Goal: Obtain resource: Download file/media

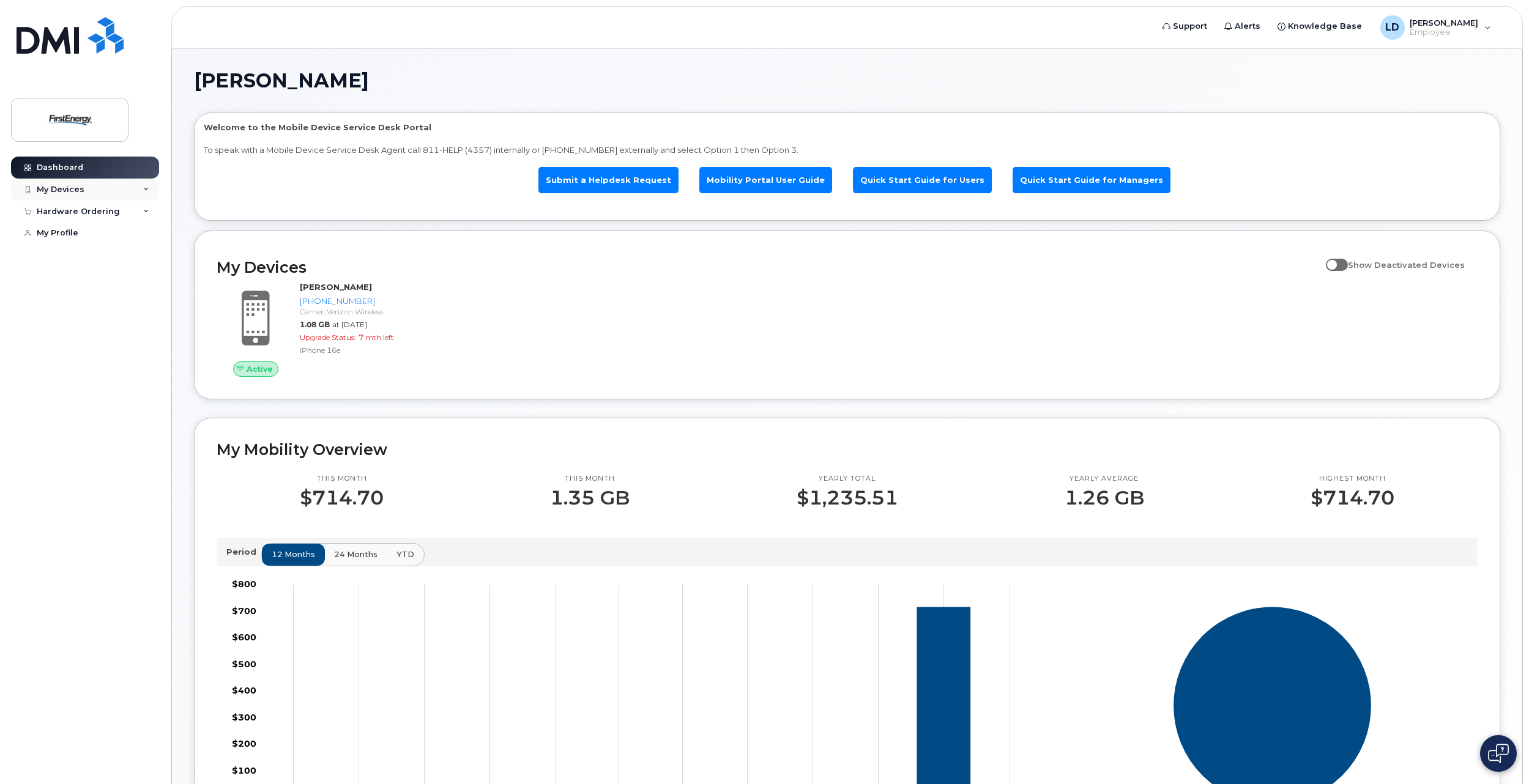
click at [74, 184] on div "My Devices" at bounding box center [60, 189] width 48 height 10
click at [101, 247] on div "([PERSON_NAME])" at bounding box center [124, 246] width 75 height 11
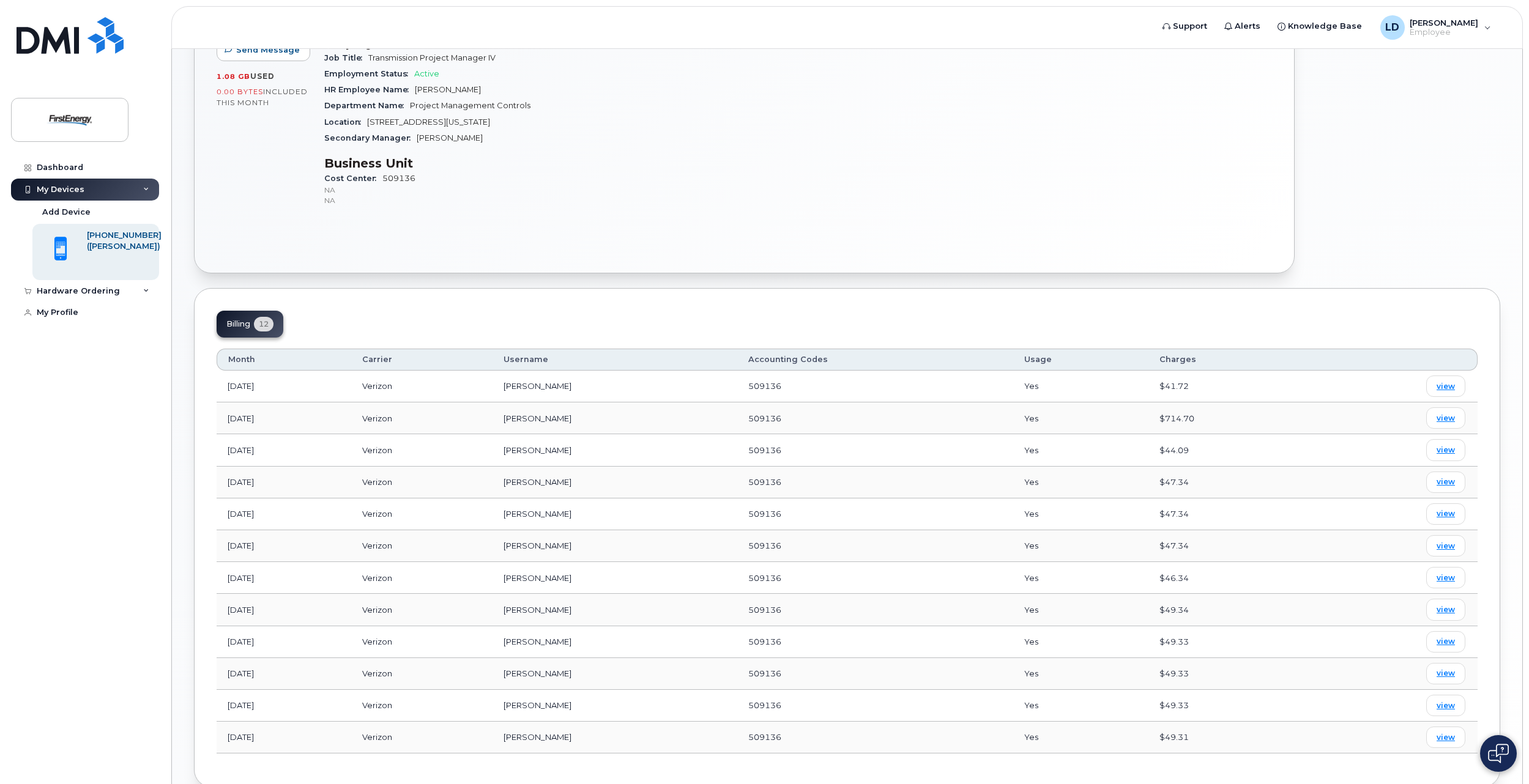
scroll to position [271, 0]
click at [1444, 415] on span "view" at bounding box center [1445, 415] width 18 height 11
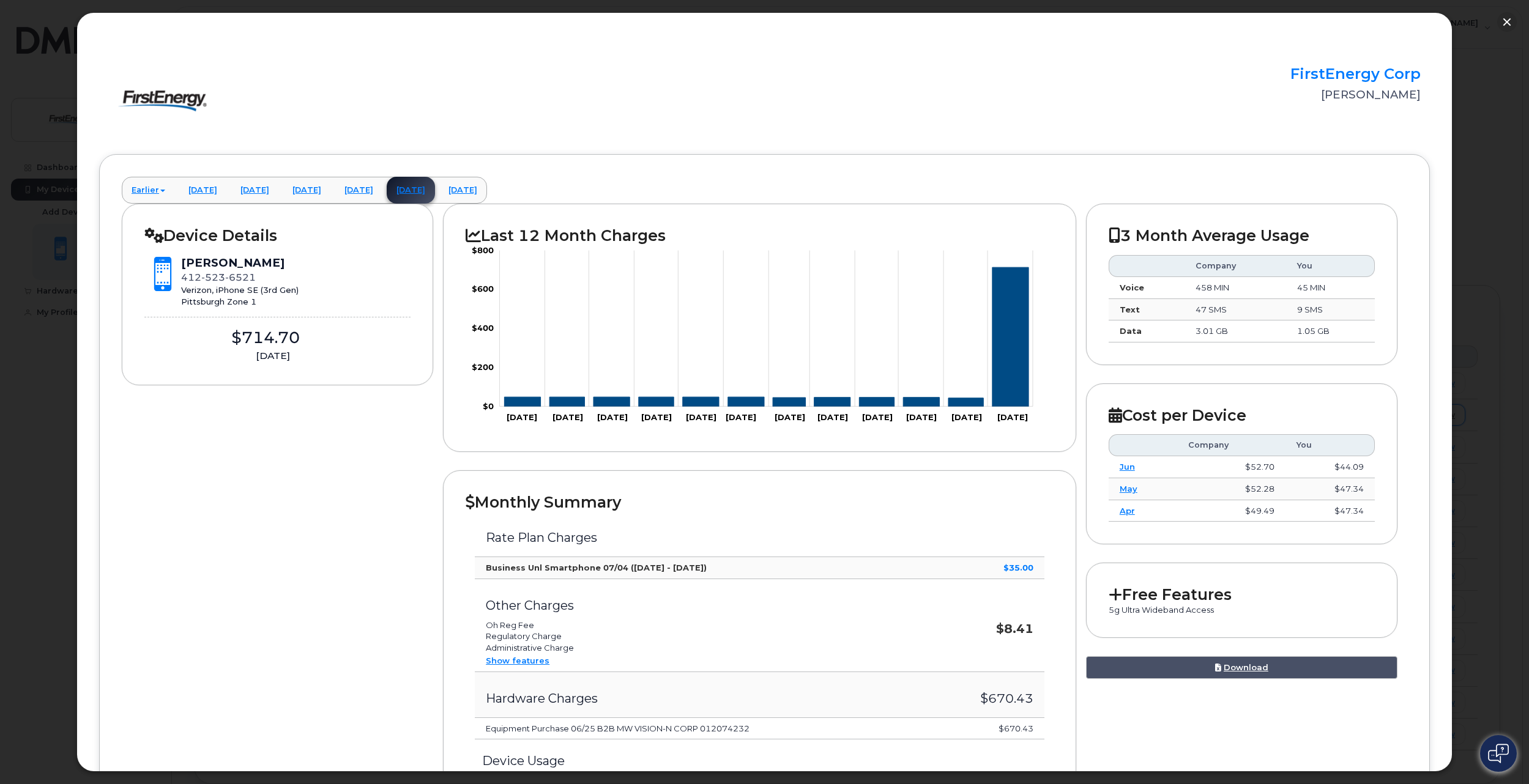
scroll to position [0, 0]
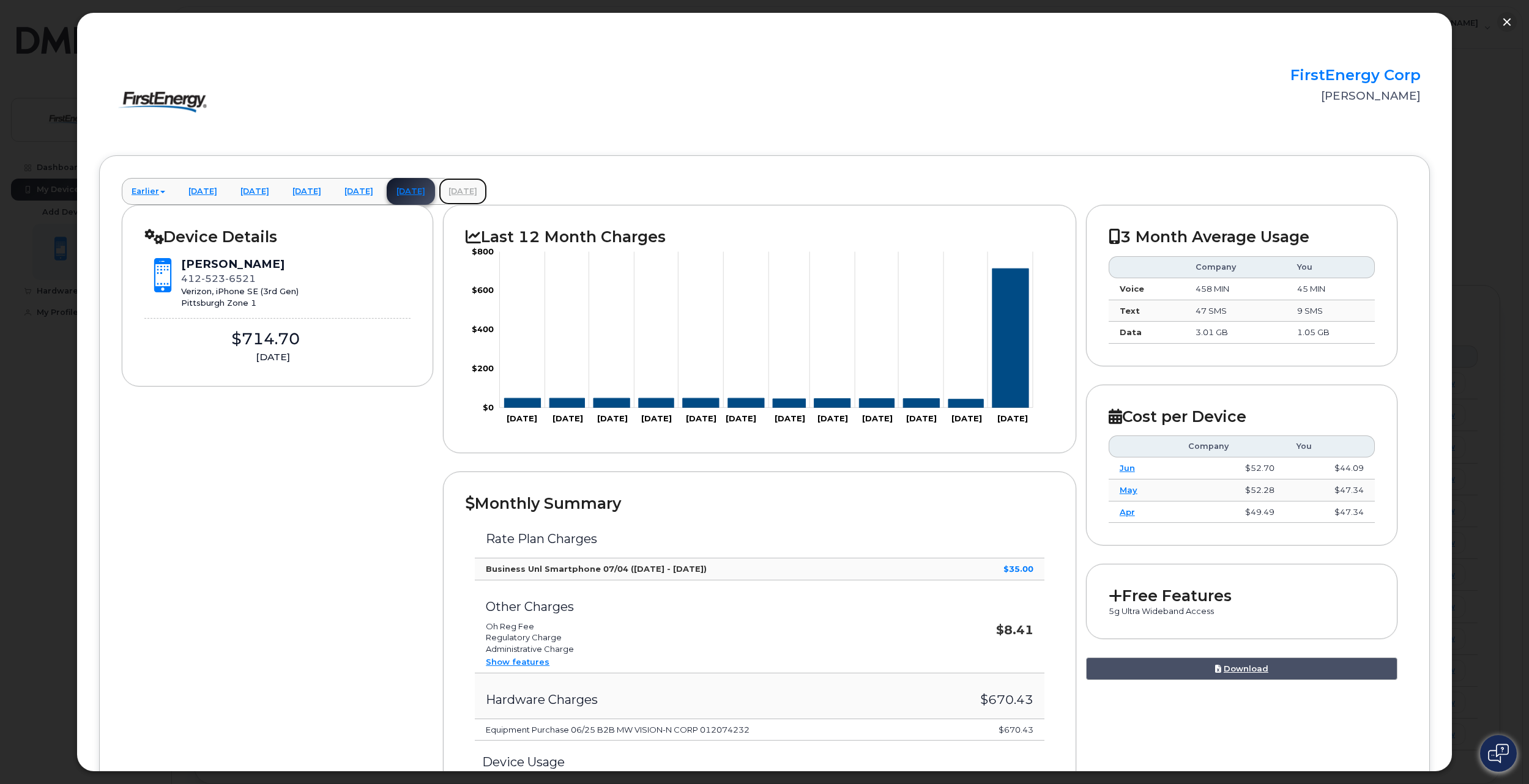
click at [487, 183] on link "August 2025" at bounding box center [463, 191] width 49 height 27
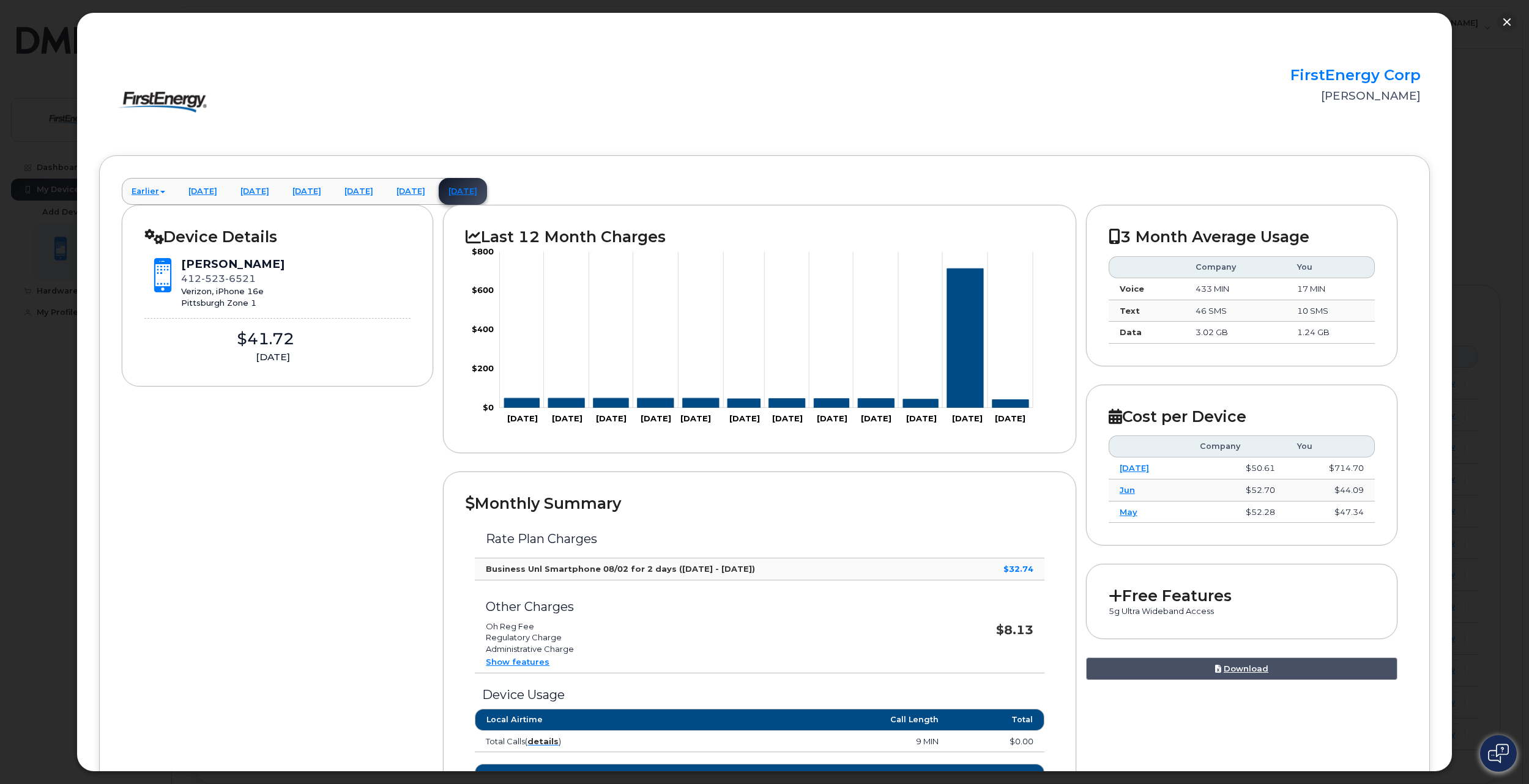
click at [1346, 472] on td "$714.70" at bounding box center [1330, 469] width 89 height 22
click at [1122, 472] on link "Jul" at bounding box center [1134, 467] width 29 height 10
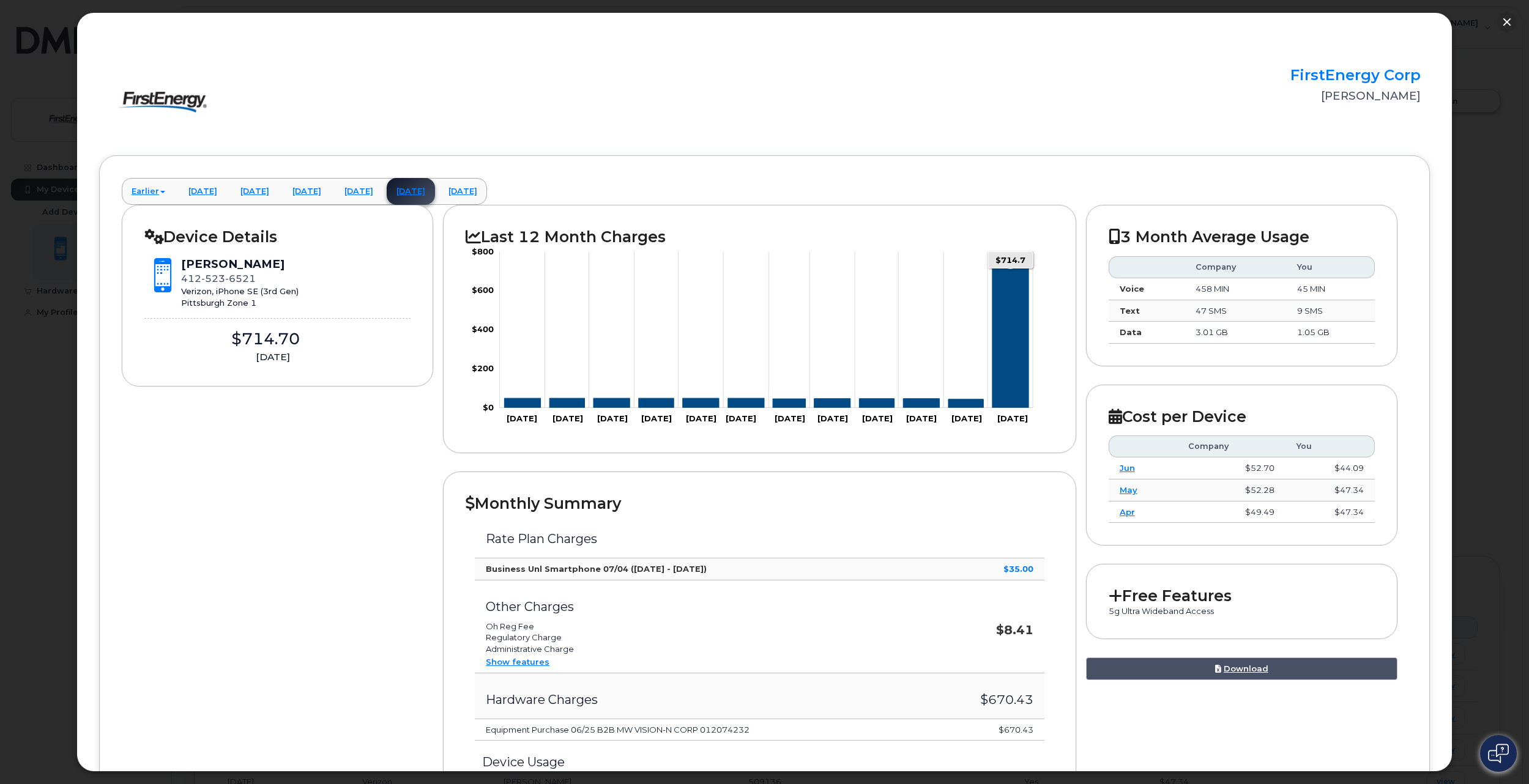
click at [1023, 300] on icon "Series" at bounding box center [1010, 339] width 36 height 140
click at [1256, 666] on link "Download" at bounding box center [1242, 669] width 312 height 23
click at [487, 198] on link "August 2025" at bounding box center [463, 191] width 49 height 27
